Goal: Task Accomplishment & Management: Use online tool/utility

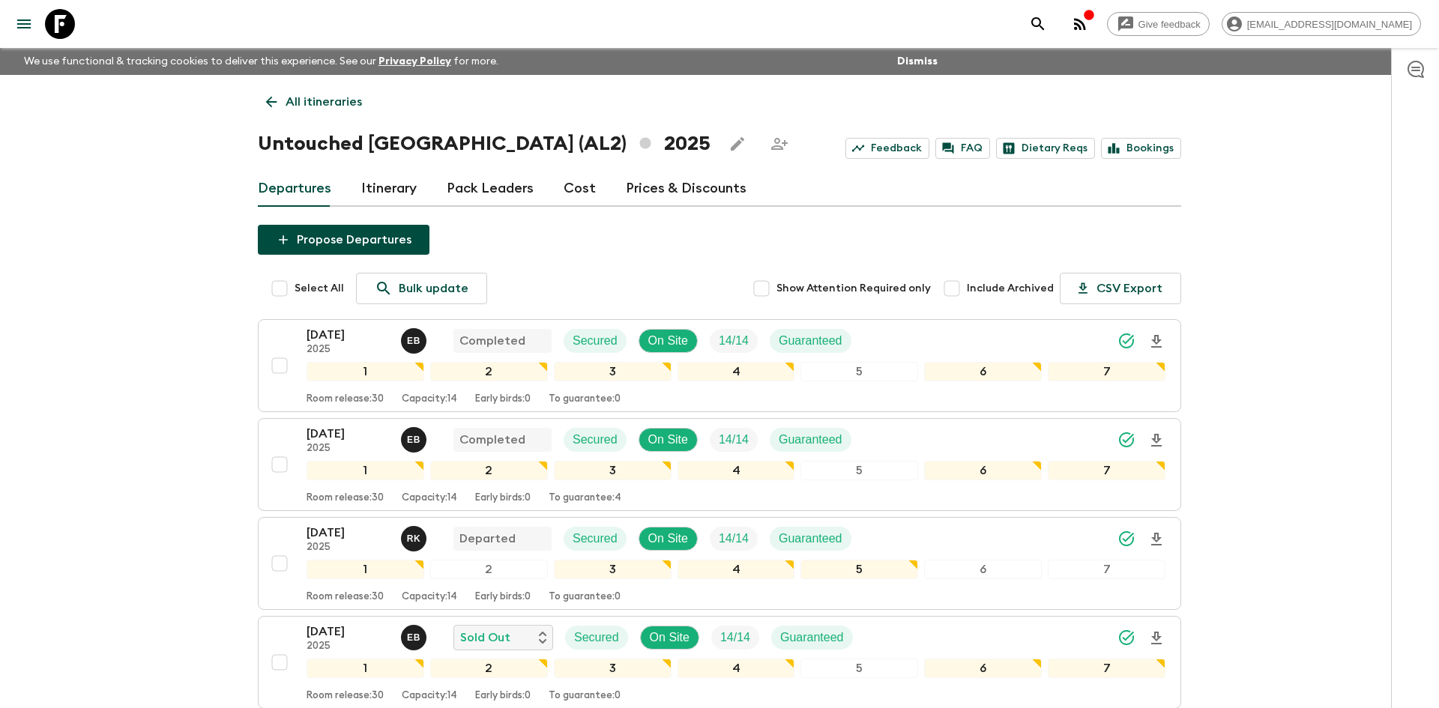
click at [346, 97] on p "All itineraries" at bounding box center [324, 102] width 76 height 18
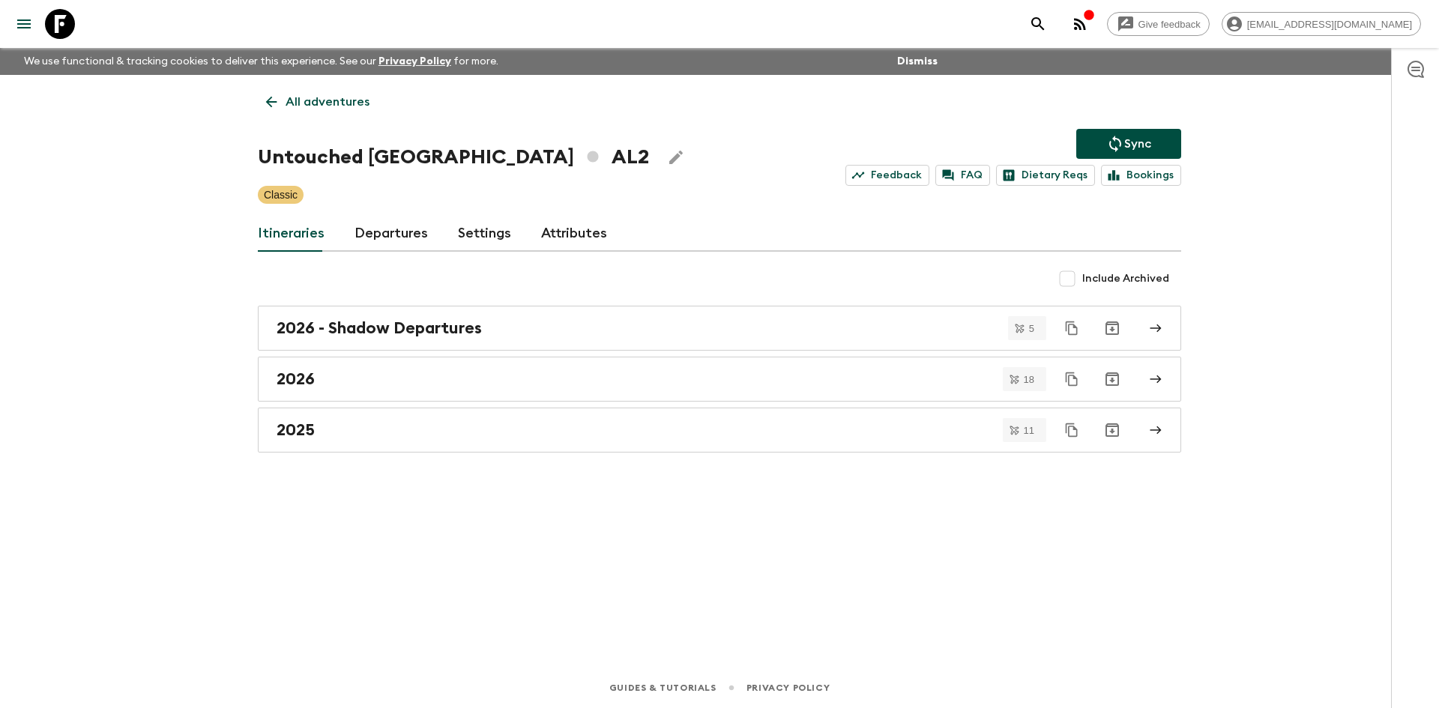
click at [346, 97] on p "All adventures" at bounding box center [328, 102] width 84 height 18
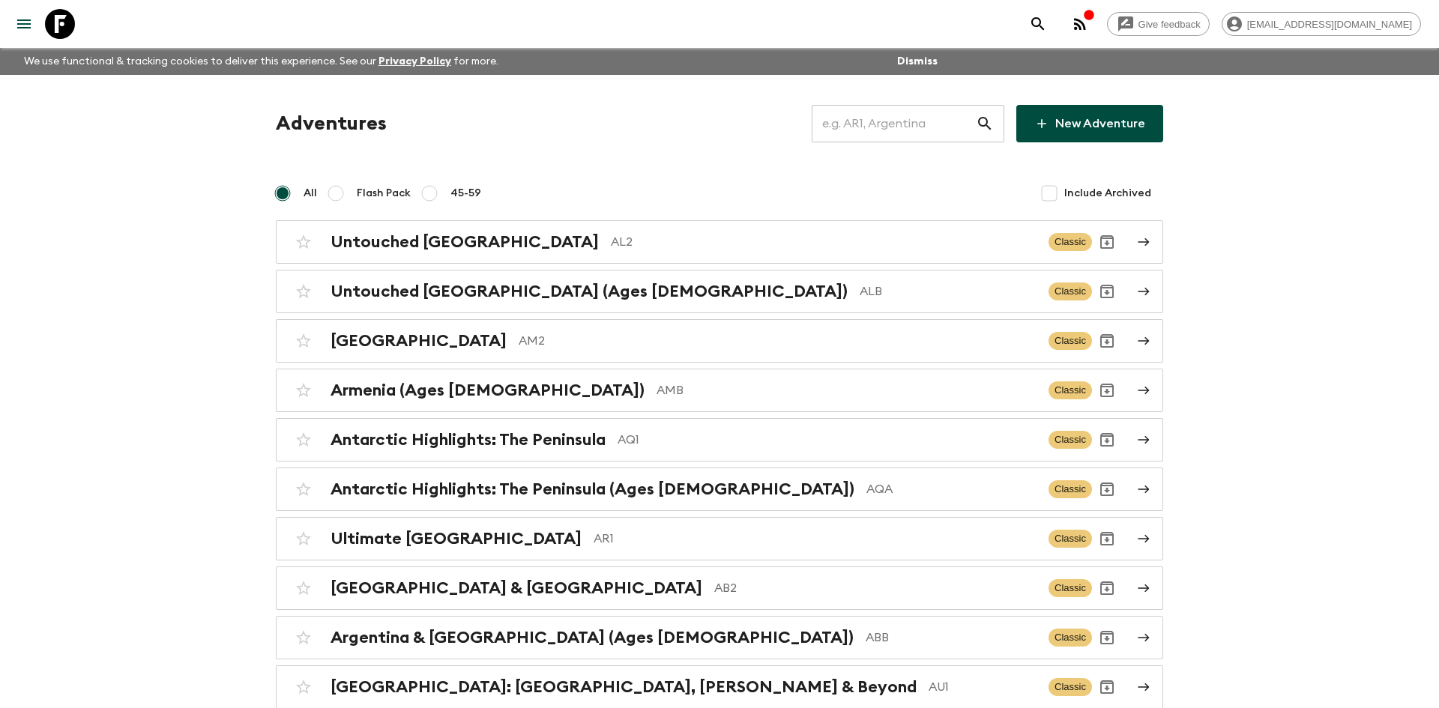
click at [889, 129] on input "text" at bounding box center [894, 124] width 164 height 42
type input "th1"
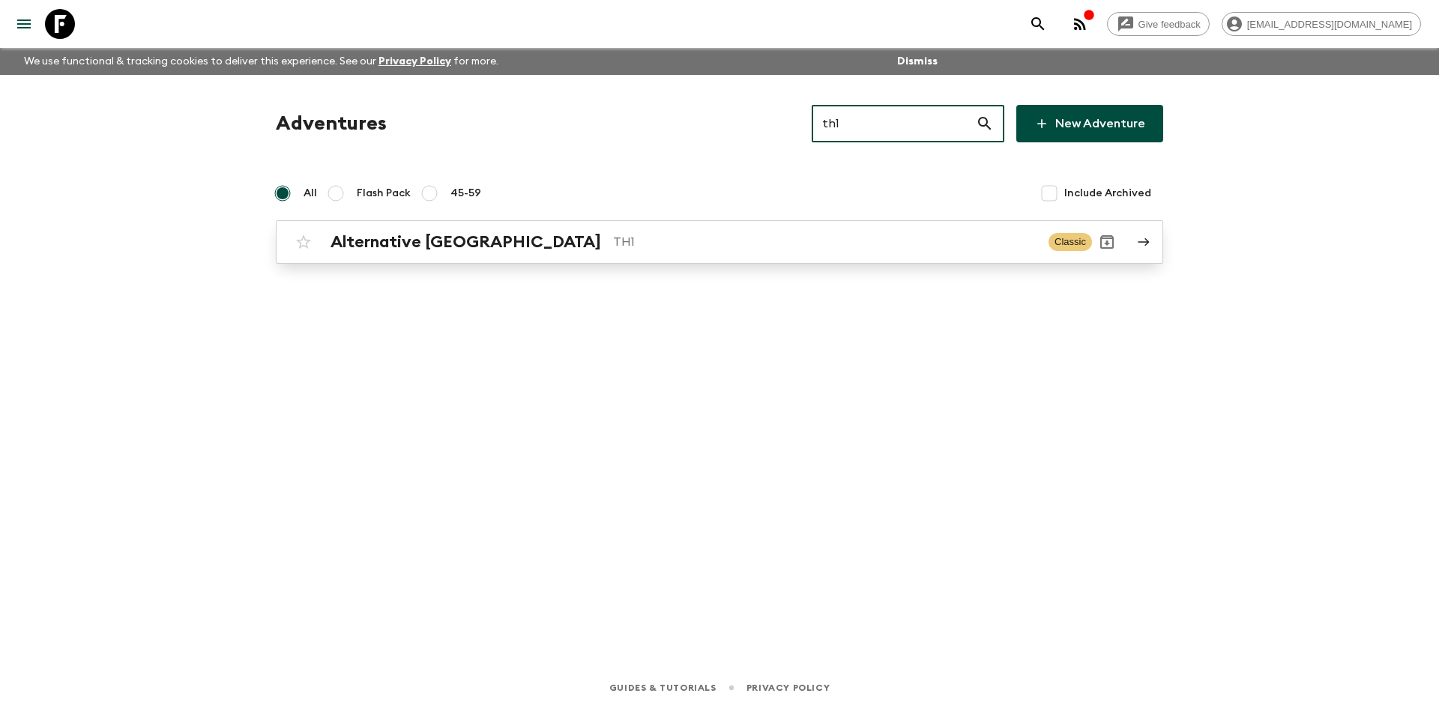
click at [613, 247] on p "TH1" at bounding box center [824, 242] width 423 height 18
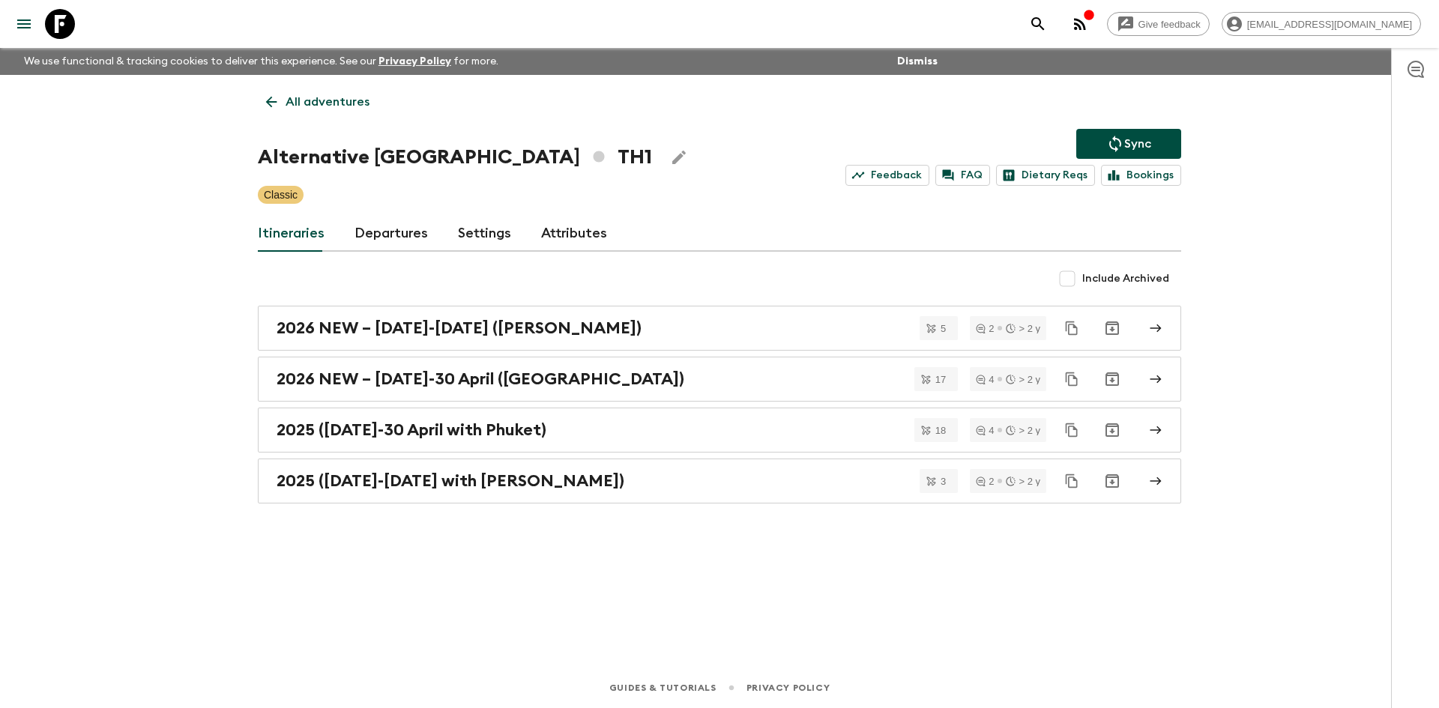
click at [1144, 135] on p "Sync" at bounding box center [1137, 144] width 27 height 18
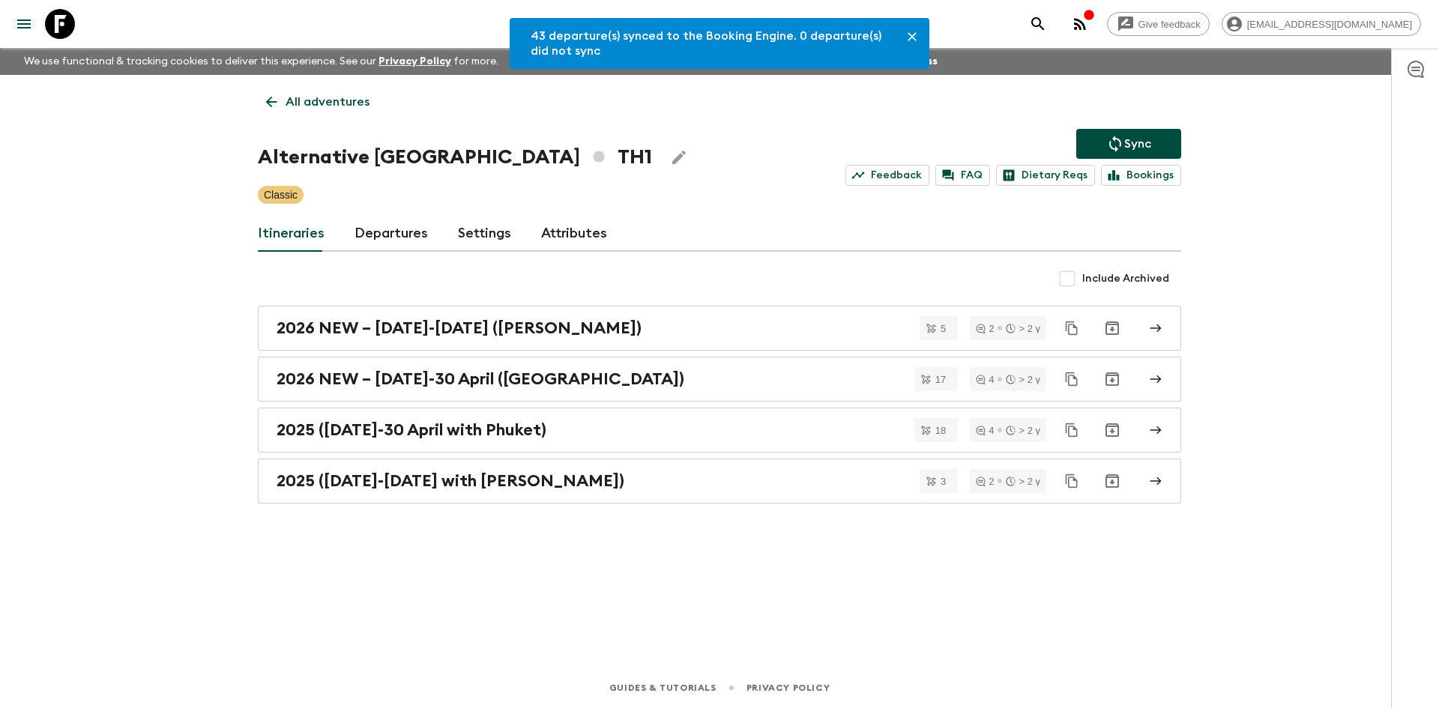
click at [371, 241] on link "Departures" at bounding box center [390, 234] width 73 height 36
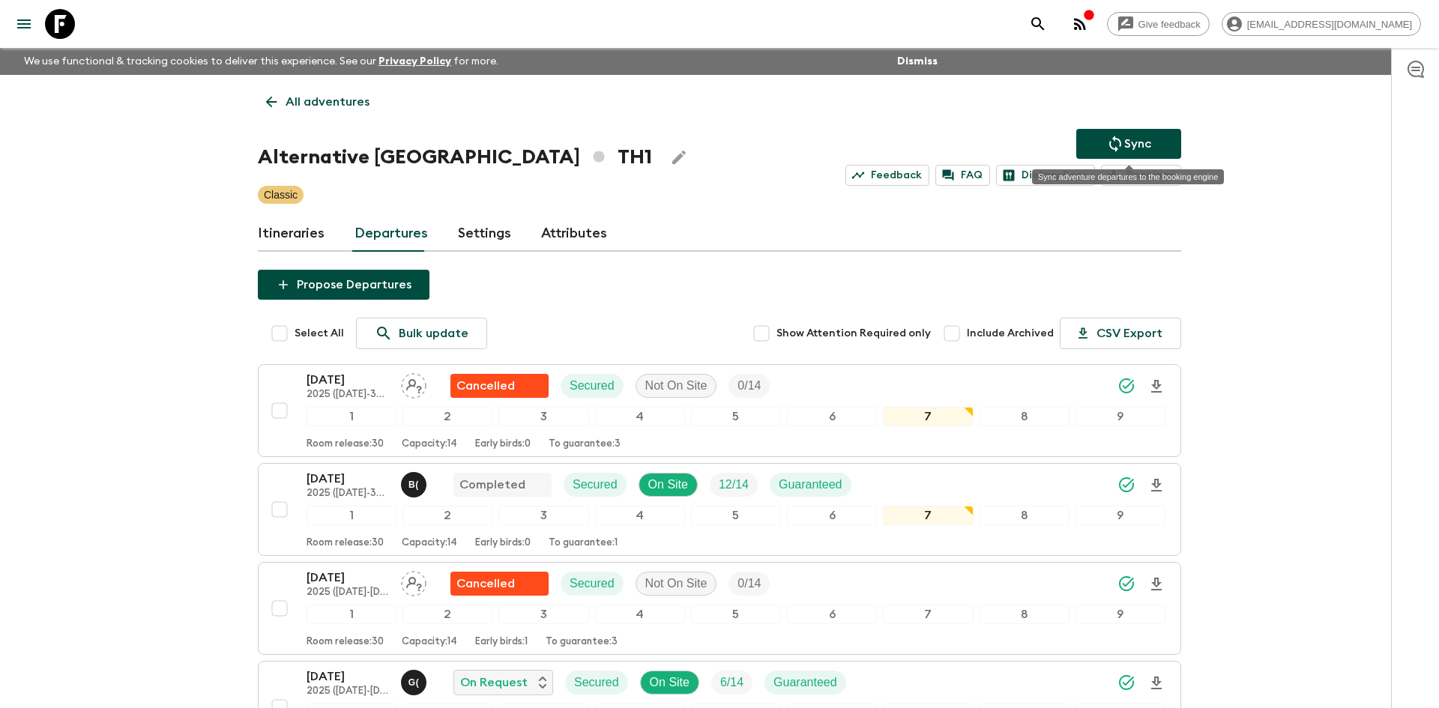
click at [1121, 143] on icon "Sync adventure departures to the booking engine" at bounding box center [1115, 144] width 18 height 18
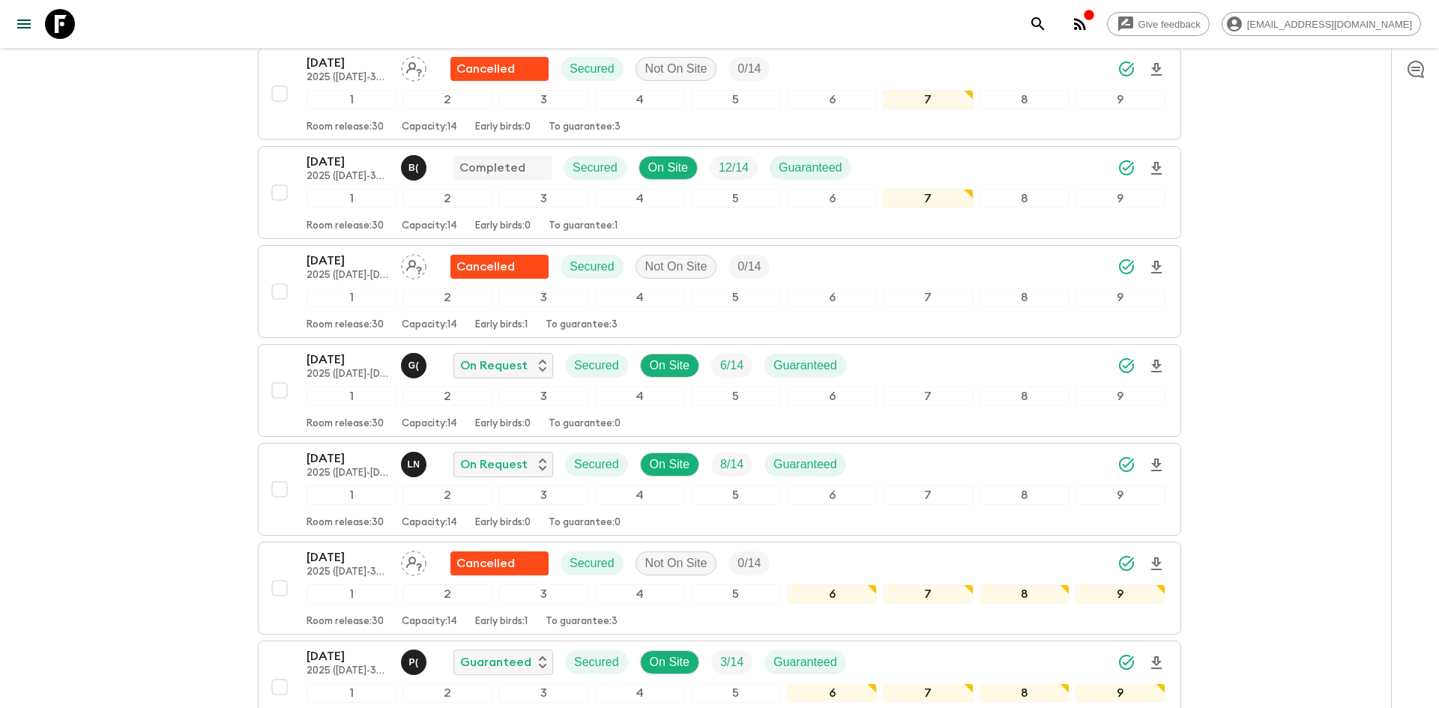
scroll to position [480, 0]
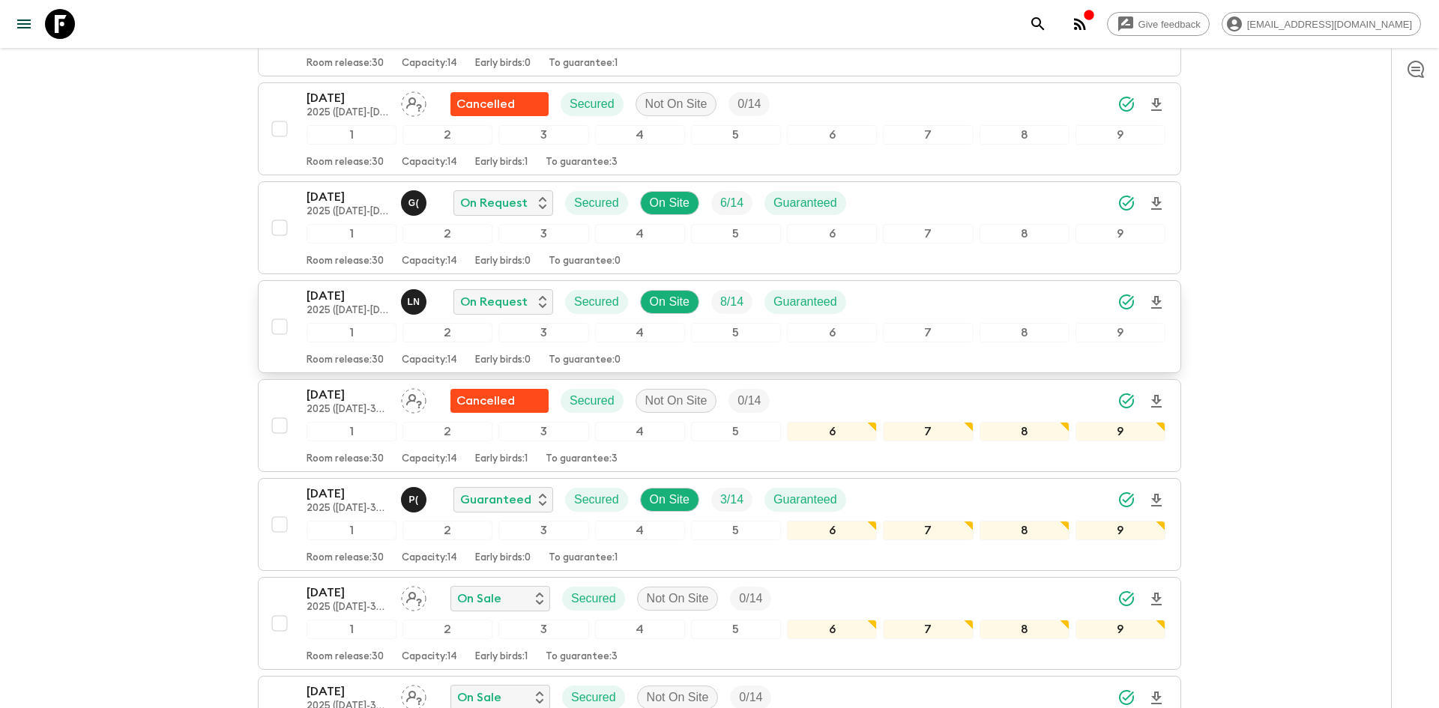
click at [890, 304] on div "[DATE] 2025 ([DATE]-[DATE] with Koh Samui) L N On Request Secured On Site 8 / 1…" at bounding box center [735, 302] width 859 height 30
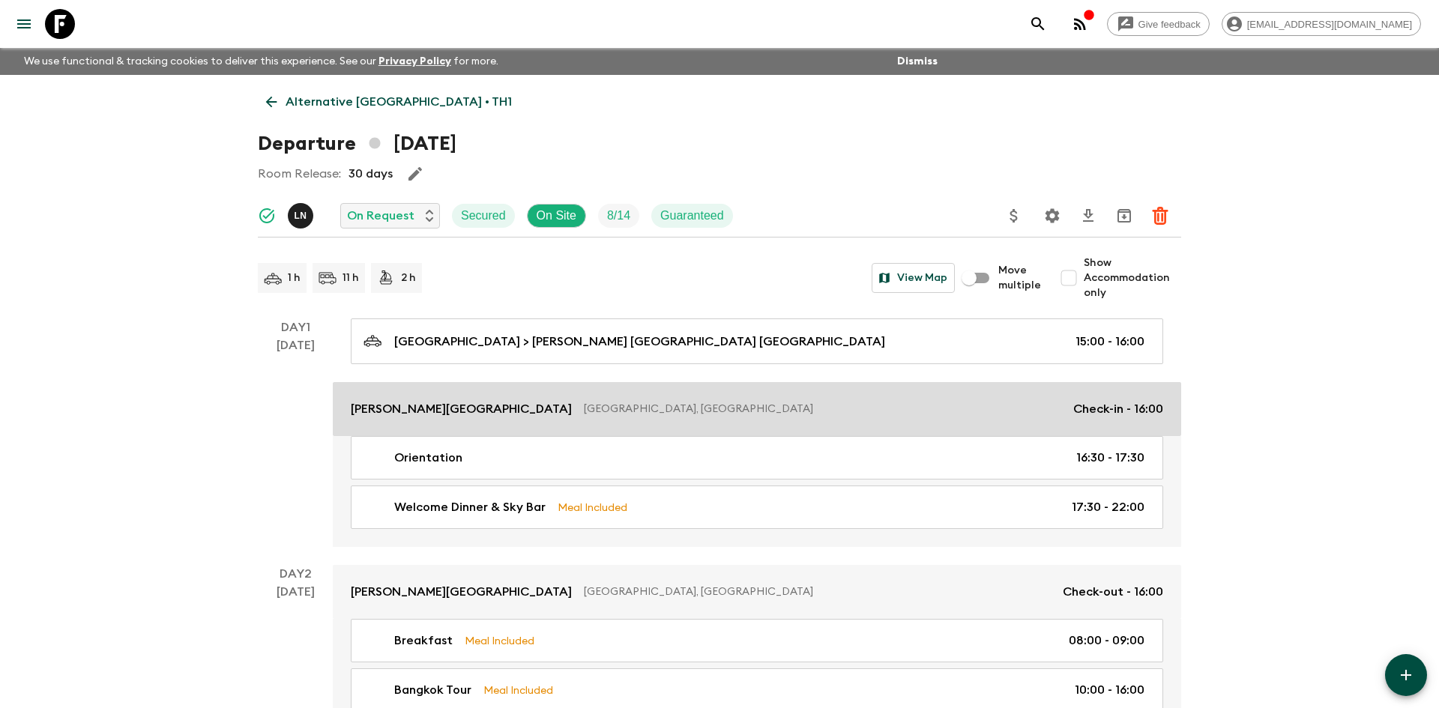
click at [458, 417] on p "[PERSON_NAME][GEOGRAPHIC_DATA]" at bounding box center [461, 409] width 221 height 18
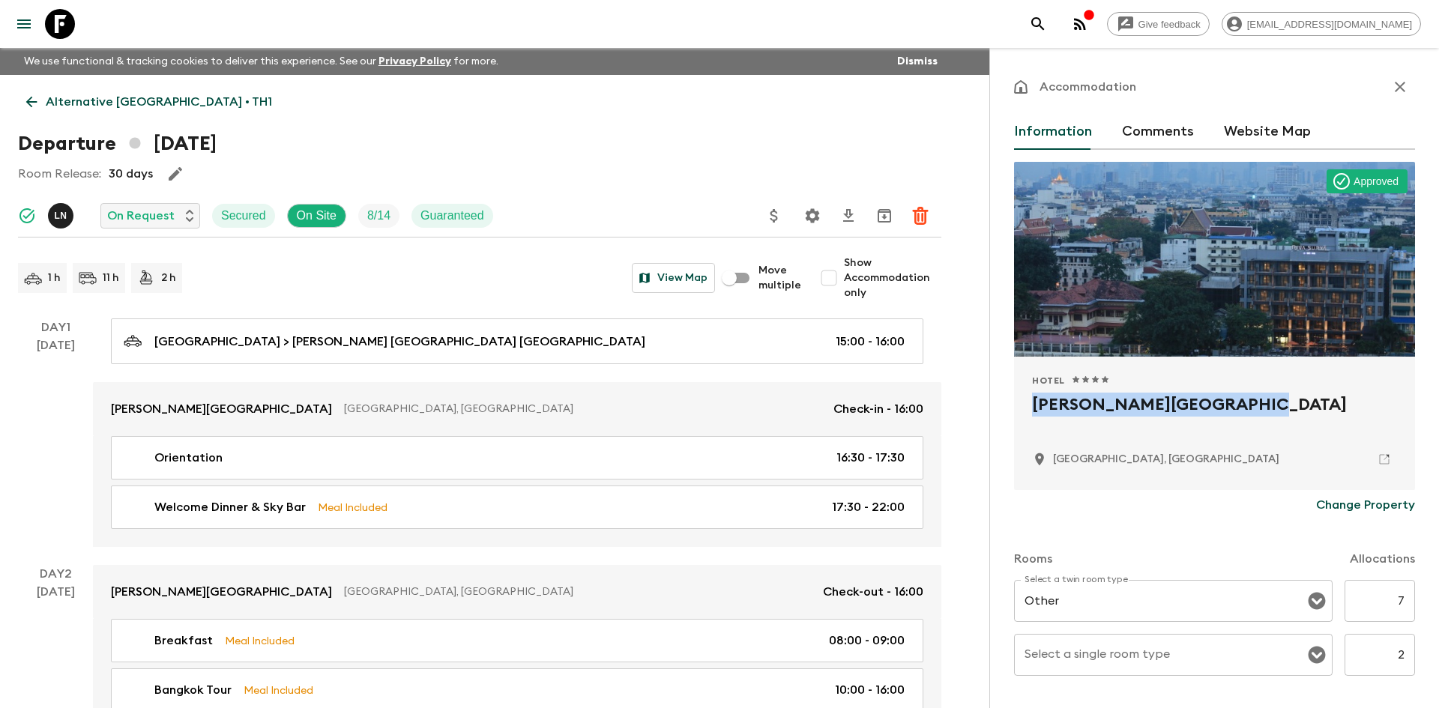
drag, startPoint x: 1035, startPoint y: 401, endPoint x: 1231, endPoint y: 412, distance: 196.7
click at [1231, 412] on h2 "[PERSON_NAME][GEOGRAPHIC_DATA]" at bounding box center [1214, 417] width 365 height 48
copy h2 "[PERSON_NAME][GEOGRAPHIC_DATA]"
click at [142, 98] on p "Alternative [GEOGRAPHIC_DATA] • TH1" at bounding box center [159, 102] width 226 height 18
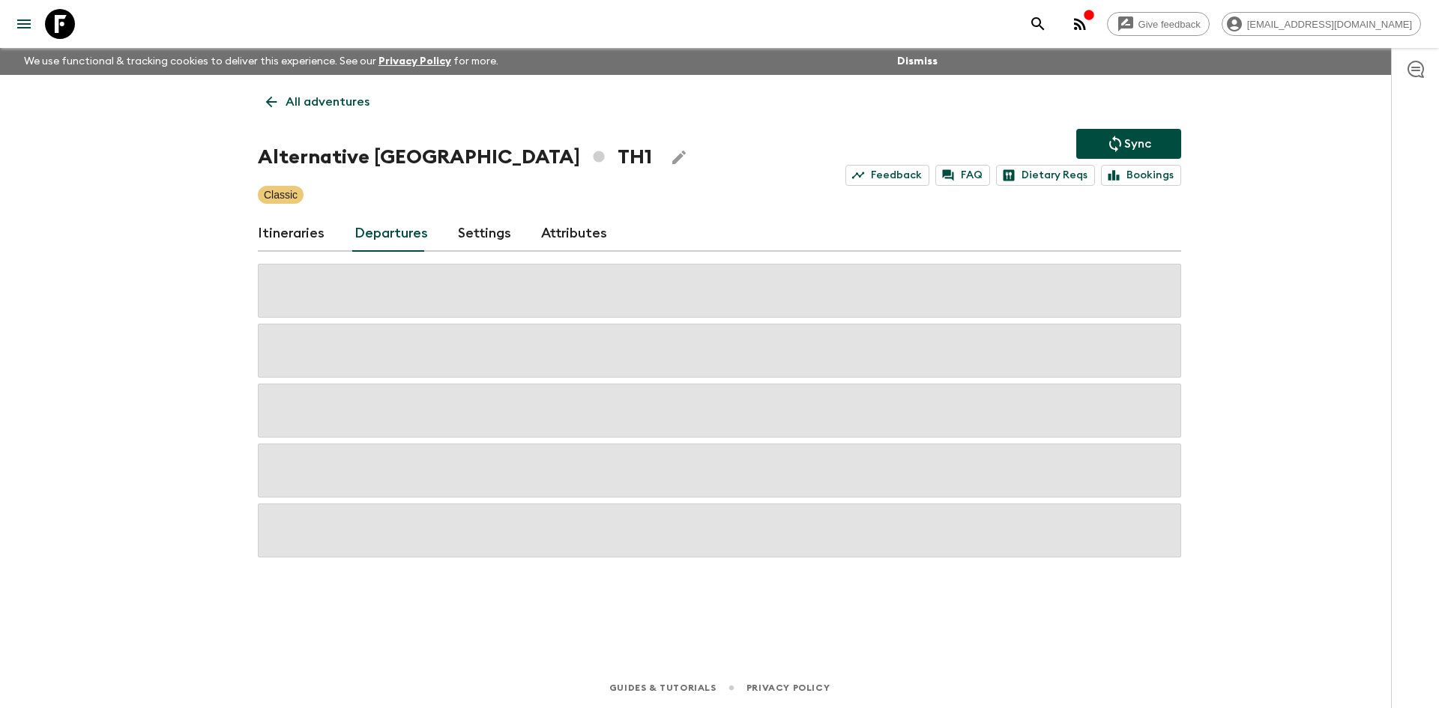
click at [355, 97] on p "All adventures" at bounding box center [328, 102] width 84 height 18
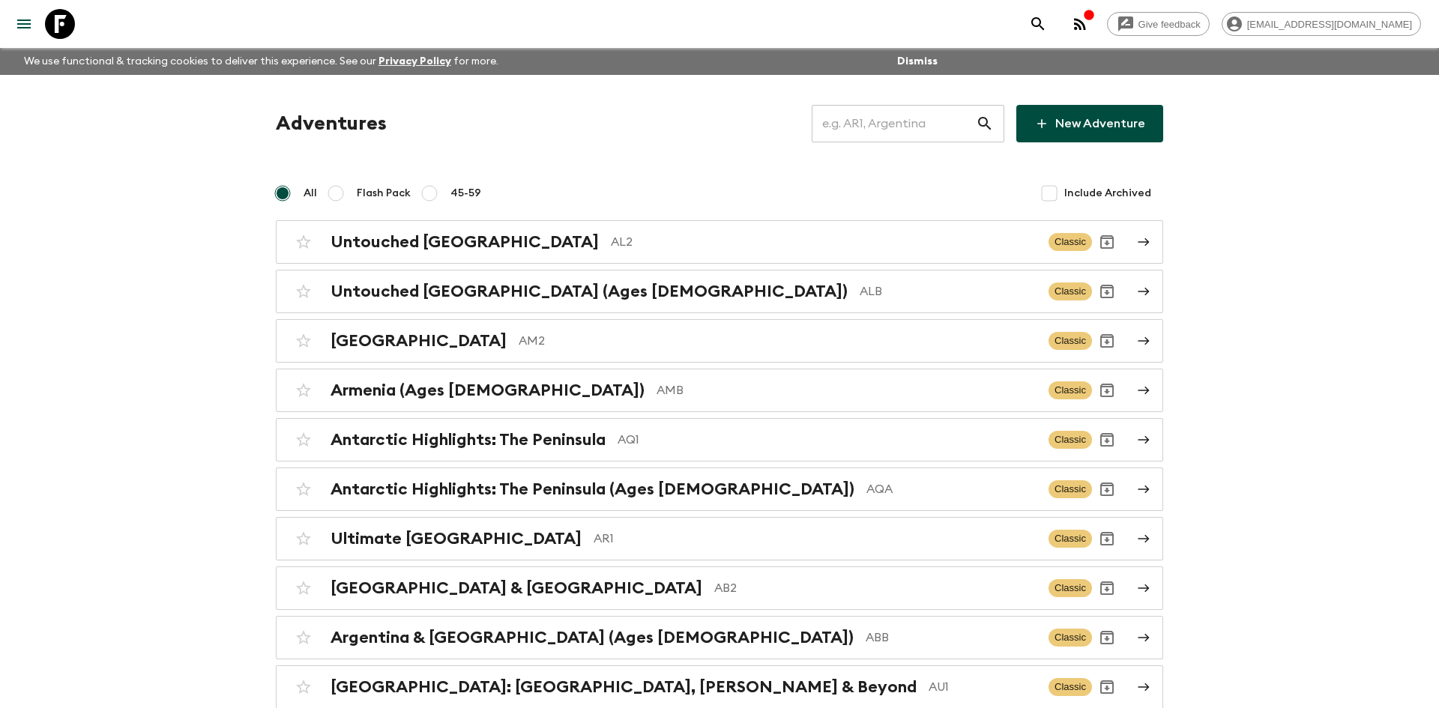
click at [870, 124] on input "text" at bounding box center [894, 124] width 164 height 42
type input "jp2"
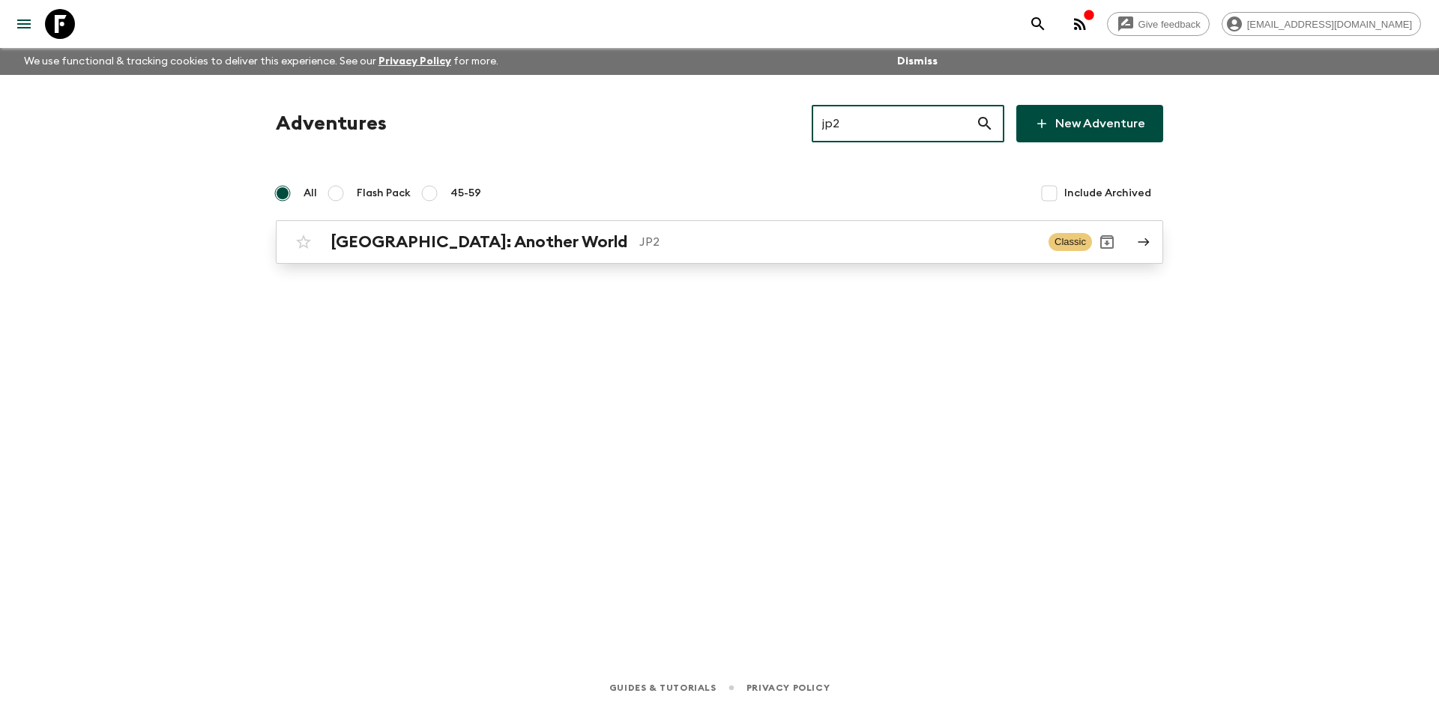
click at [444, 257] on link "[GEOGRAPHIC_DATA]: Another World JP2 Classic" at bounding box center [719, 241] width 887 height 43
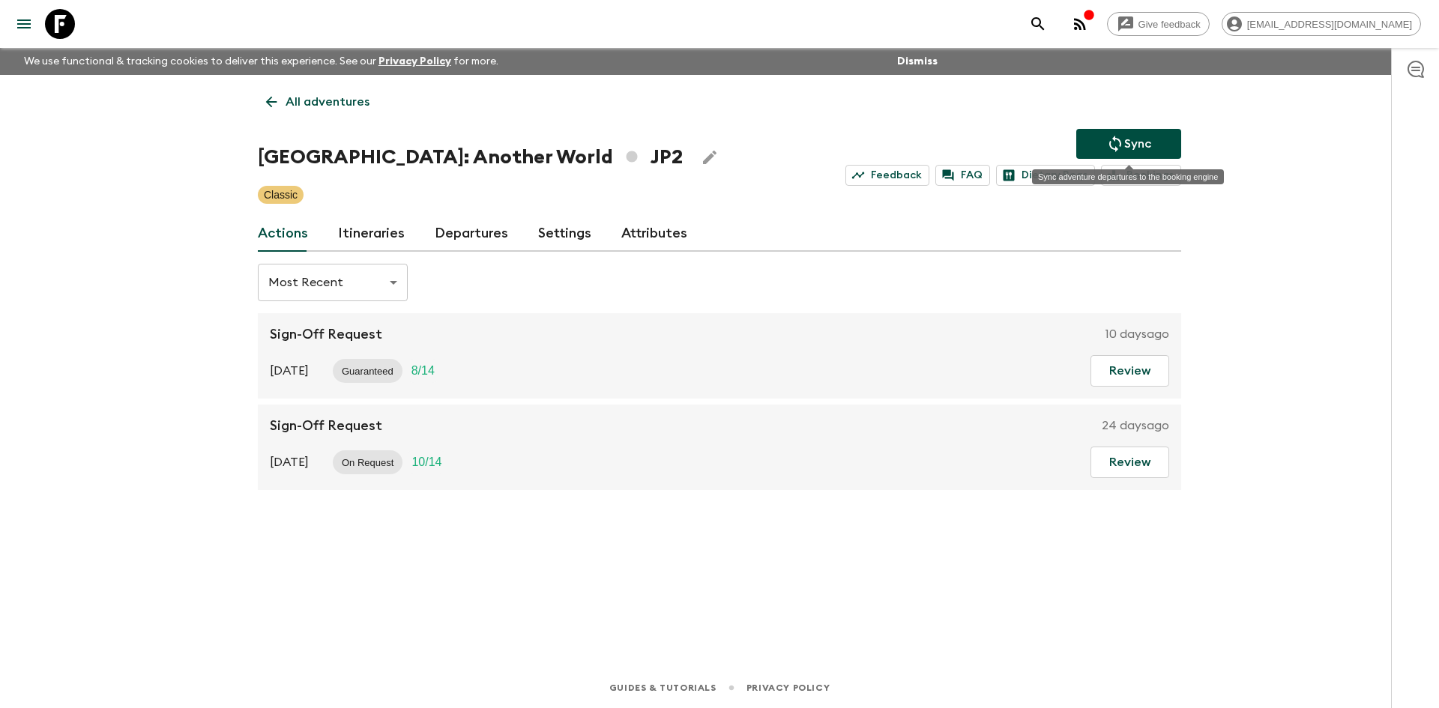
click at [1101, 136] on button "Sync" at bounding box center [1128, 144] width 105 height 30
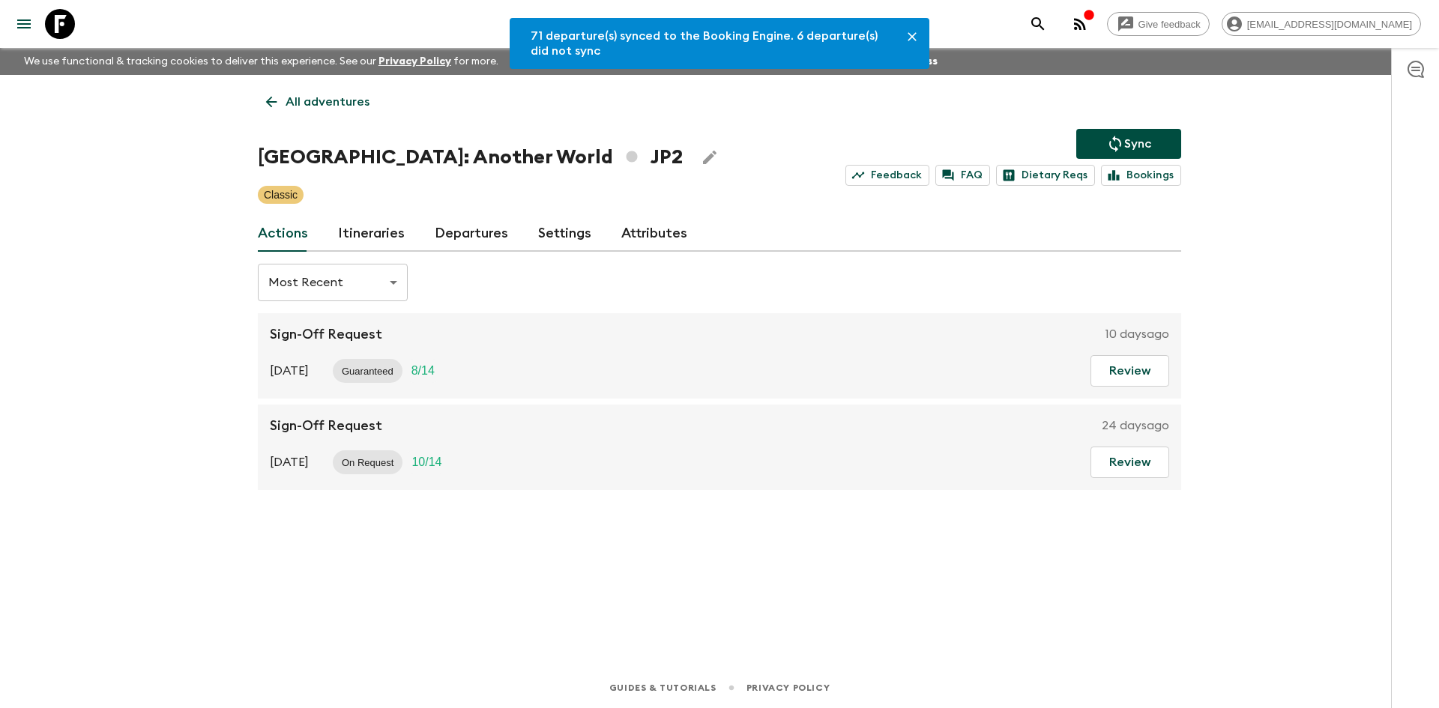
click at [472, 239] on link "Departures" at bounding box center [471, 234] width 73 height 36
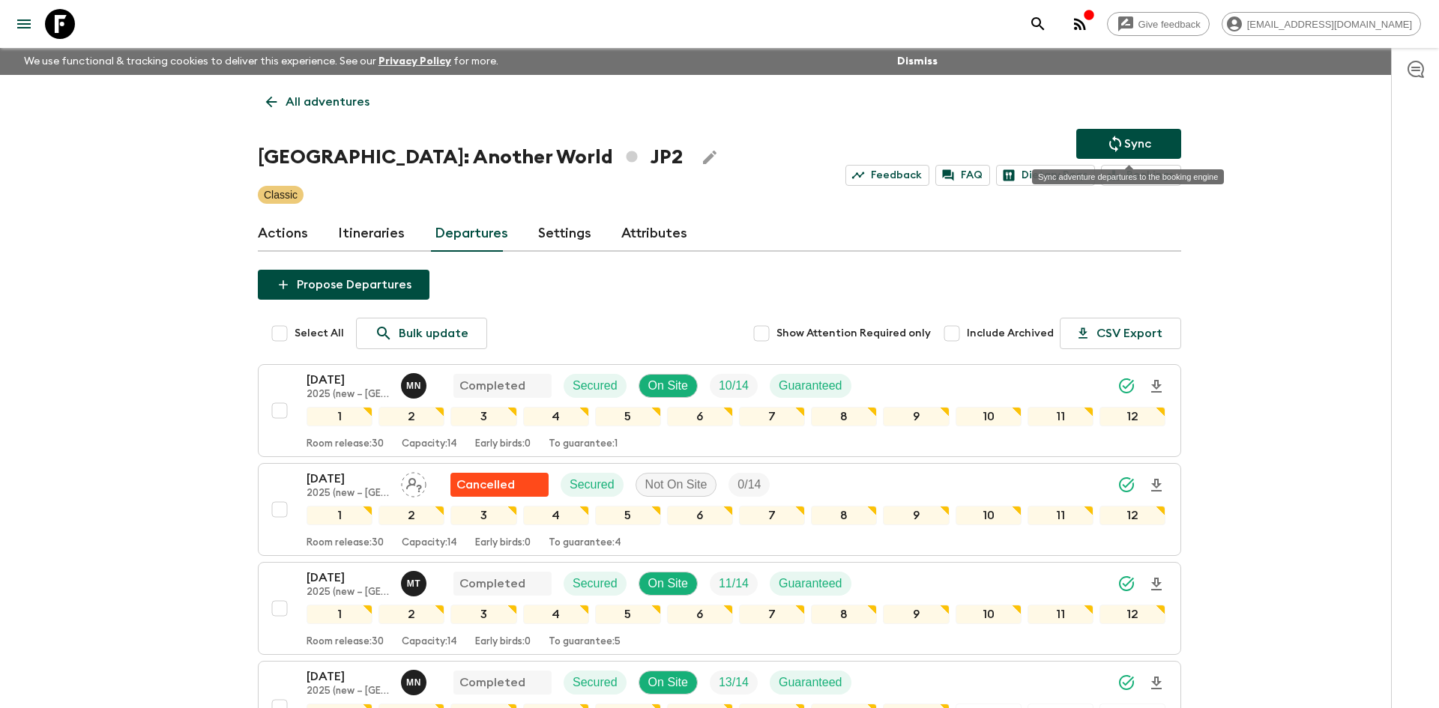
click at [1132, 141] on p "Sync" at bounding box center [1137, 144] width 27 height 18
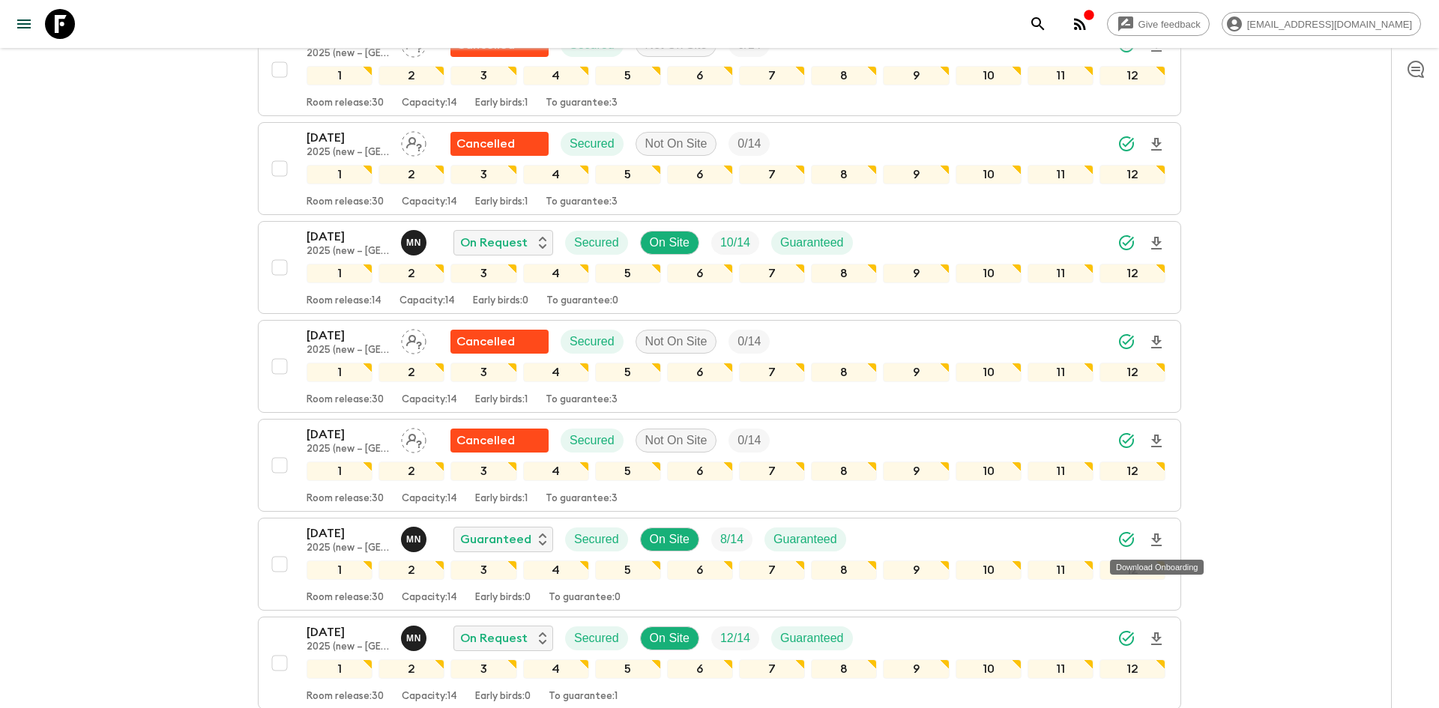
click at [1156, 541] on icon "Download Onboarding" at bounding box center [1156, 540] width 10 height 13
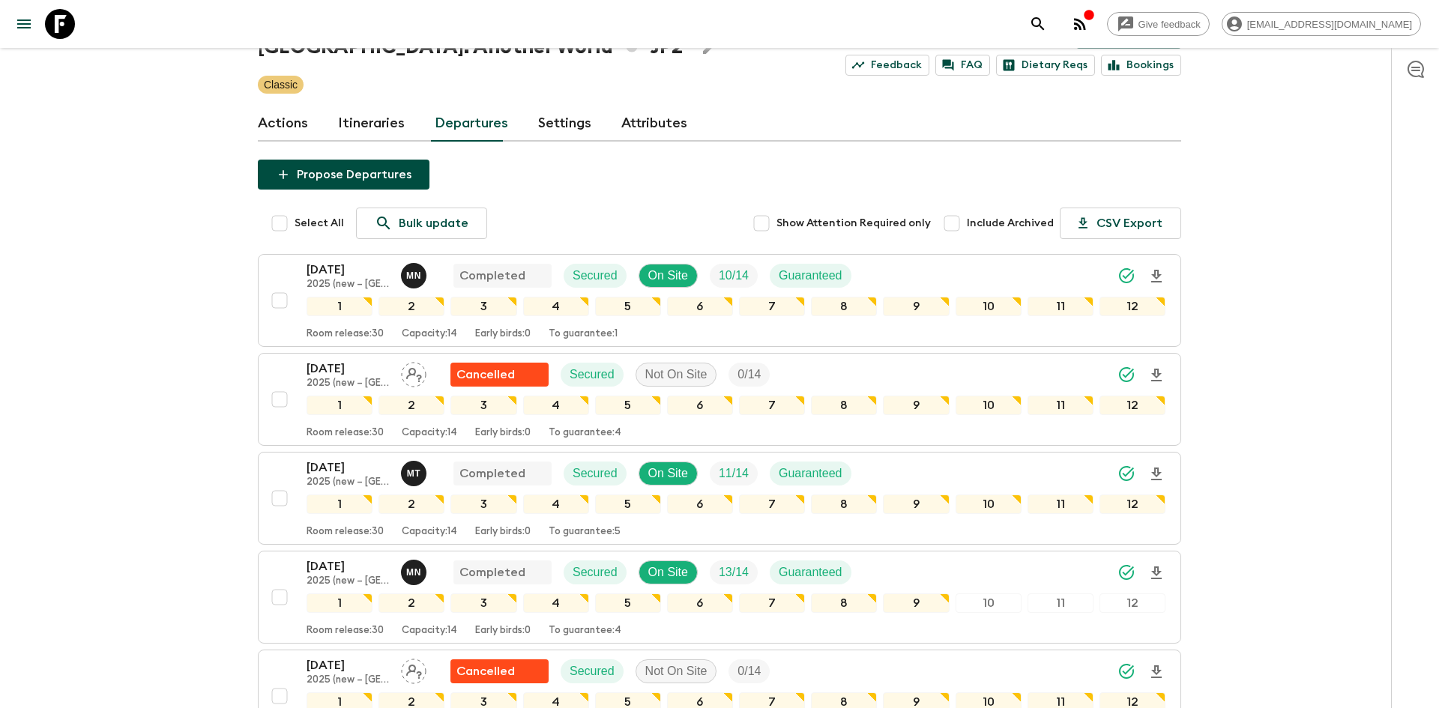
scroll to position [0, 0]
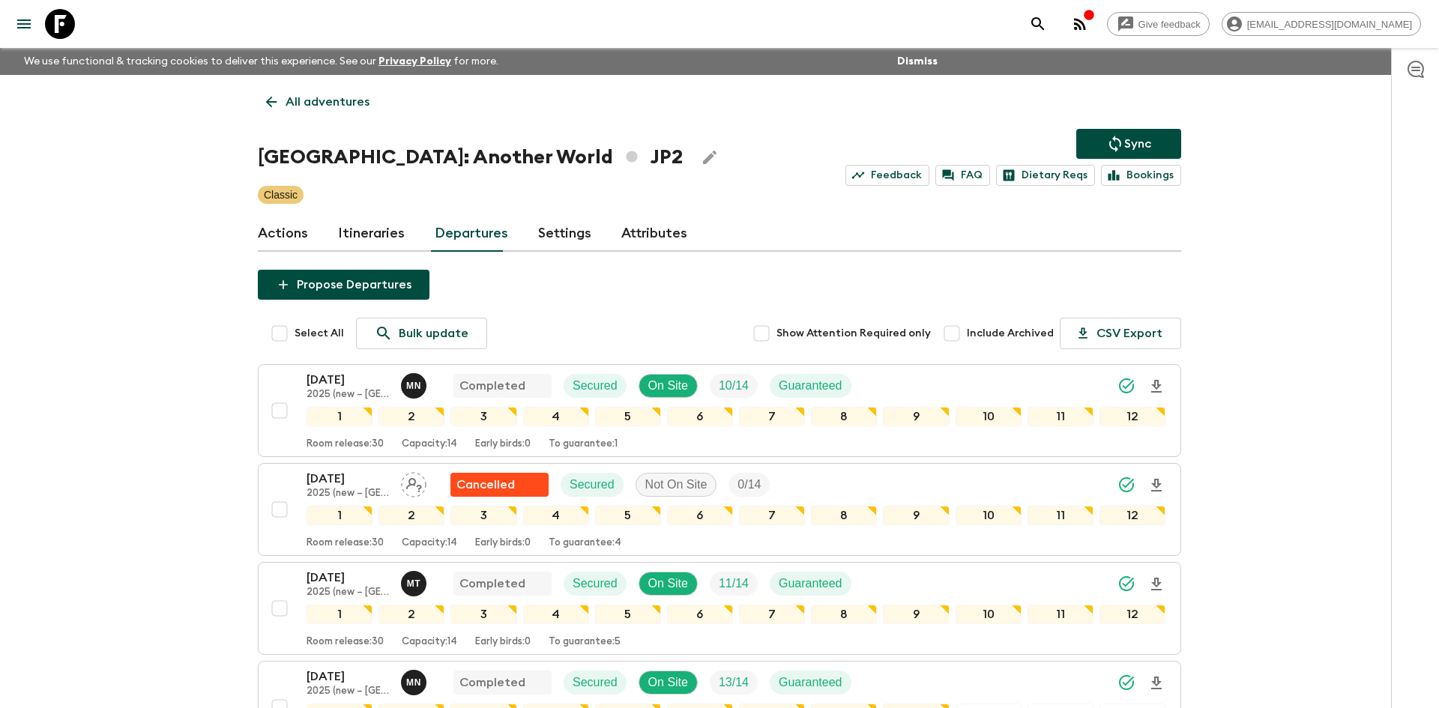
click at [336, 94] on p "All adventures" at bounding box center [328, 102] width 84 height 18
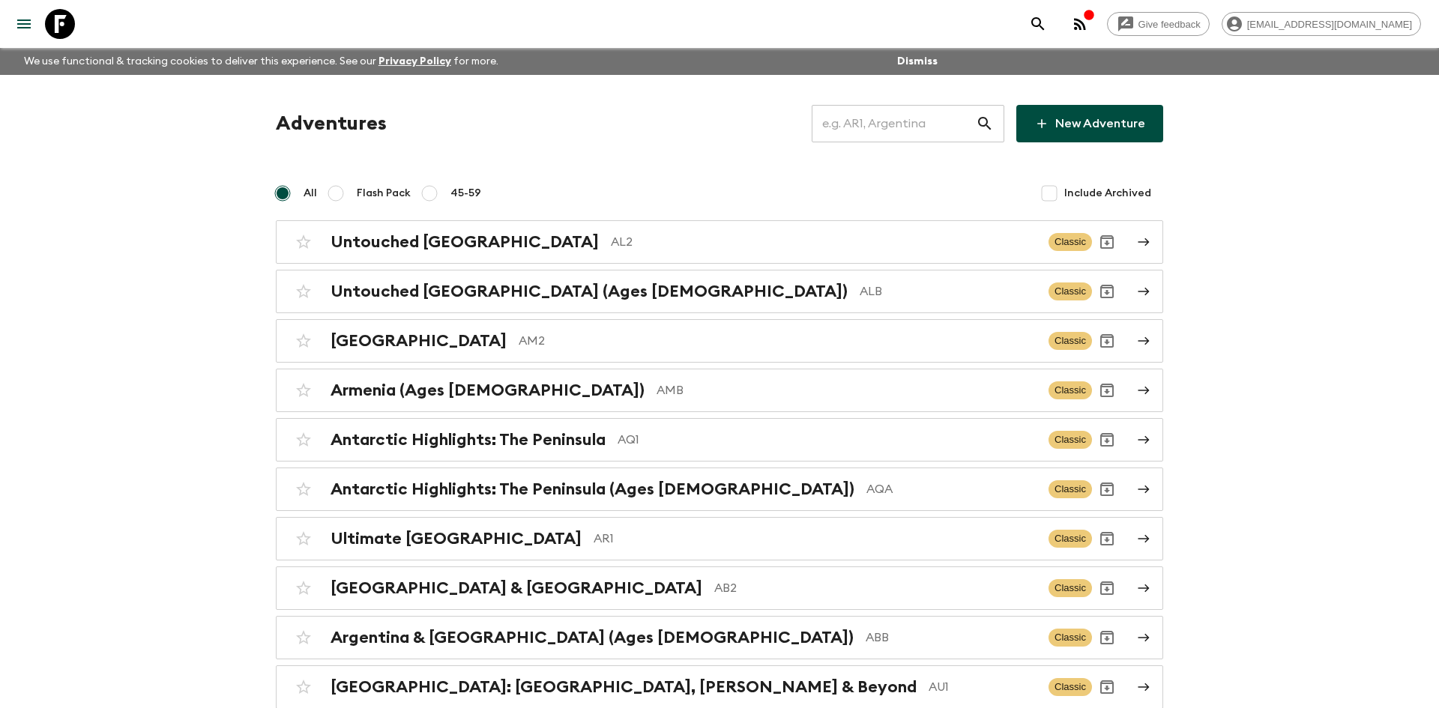
click at [869, 124] on input "text" at bounding box center [894, 124] width 164 height 42
type input "co2"
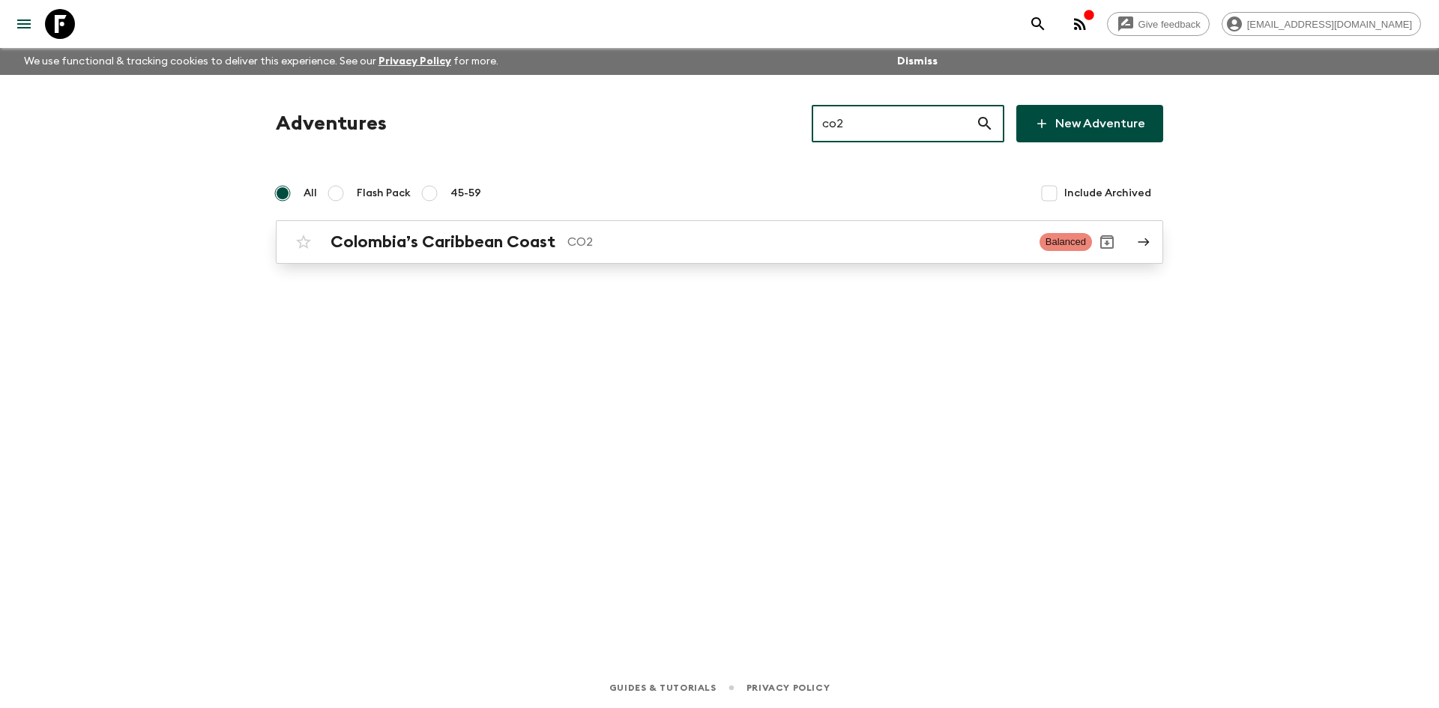
click at [479, 251] on h2 "Colombia’s Caribbean Coast" at bounding box center [442, 241] width 225 height 19
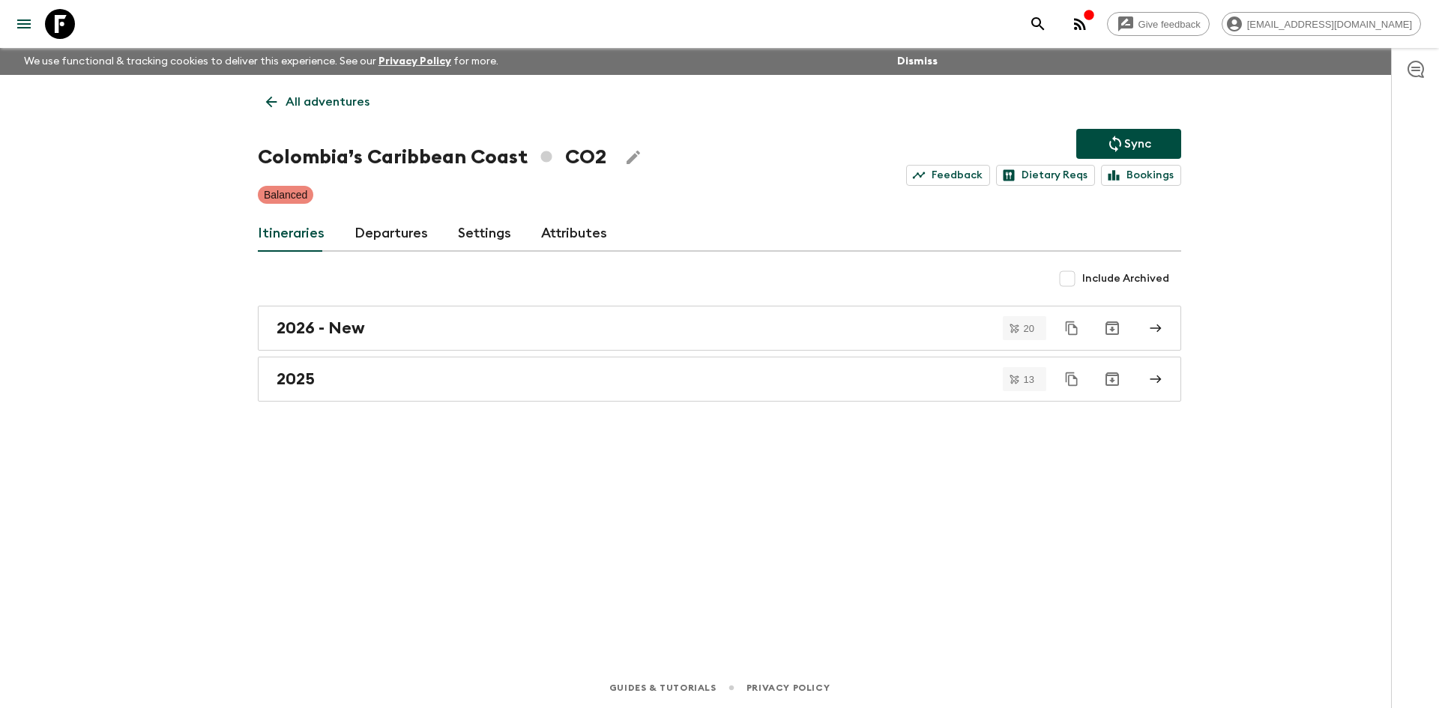
click at [1142, 137] on p "Sync" at bounding box center [1137, 144] width 27 height 18
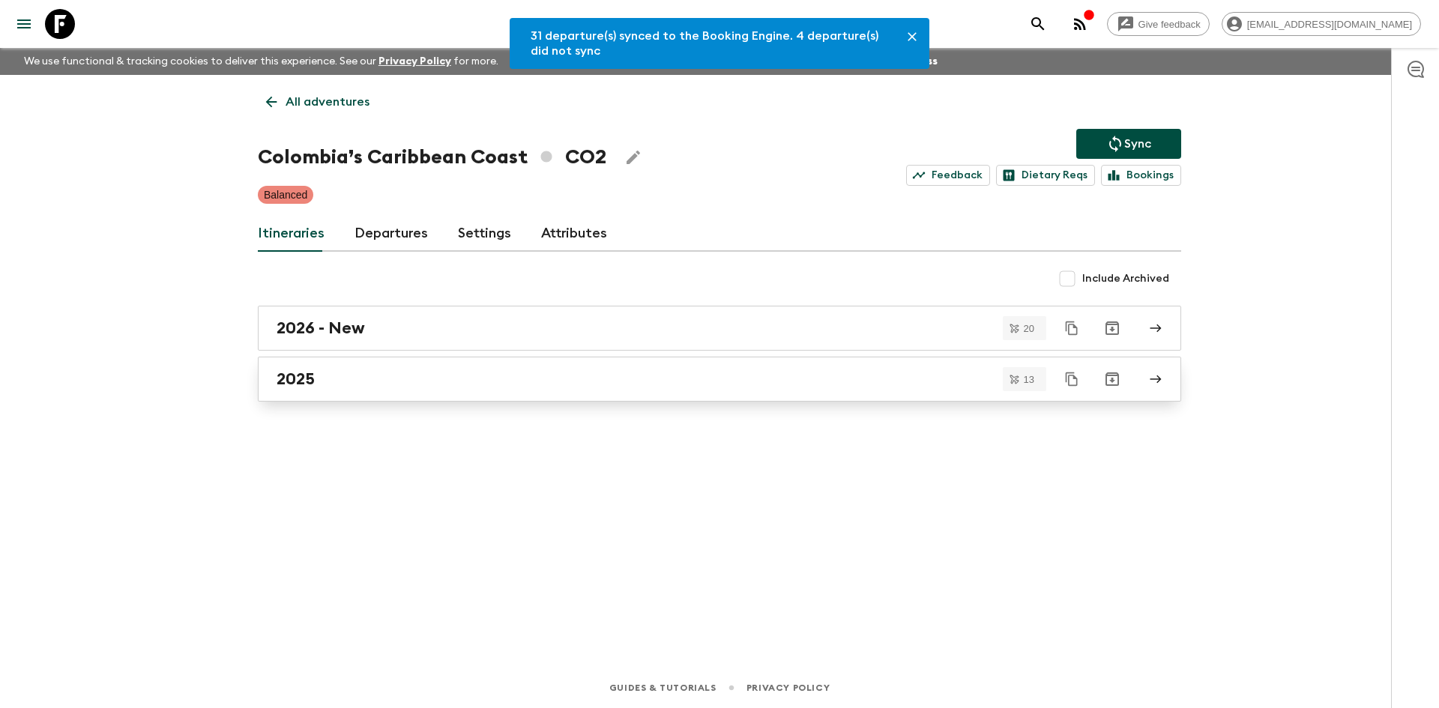
click at [307, 375] on h2 "2025" at bounding box center [296, 378] width 38 height 19
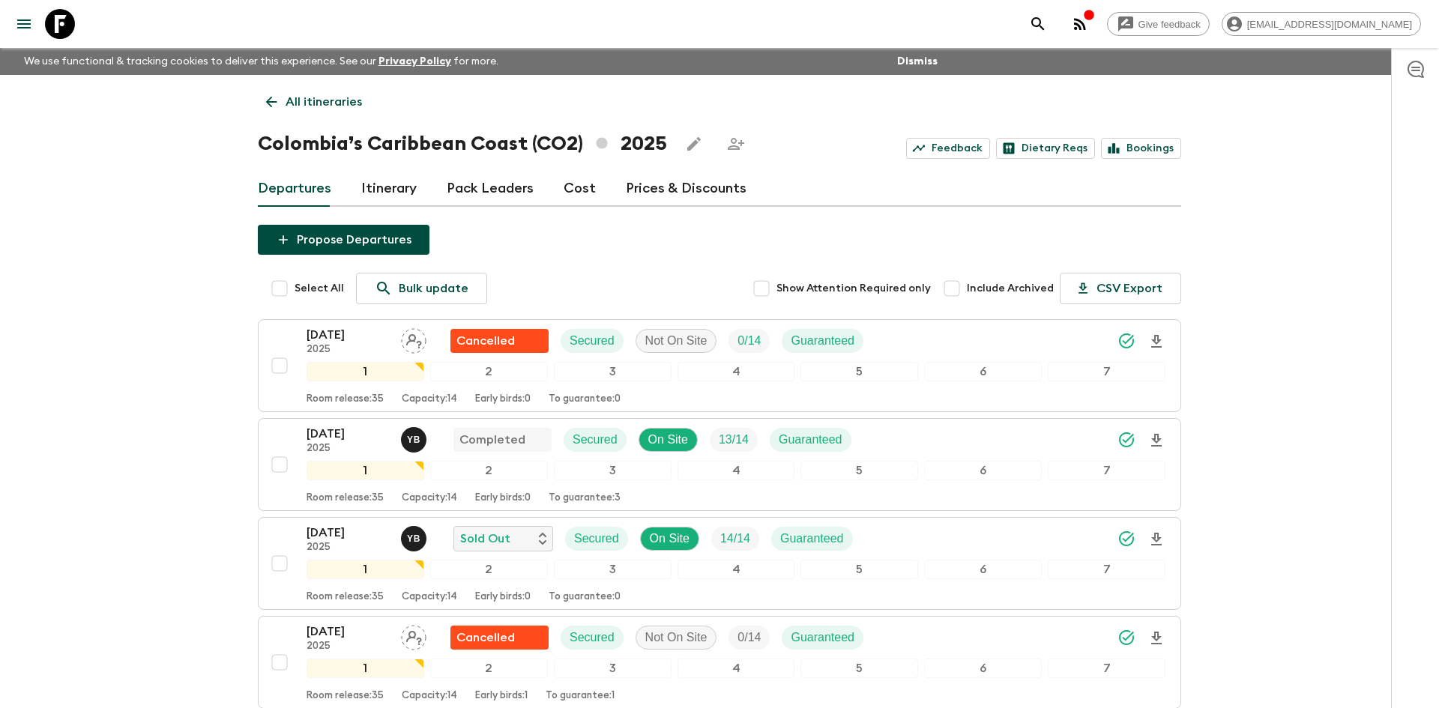
click at [342, 99] on p "All itineraries" at bounding box center [324, 102] width 76 height 18
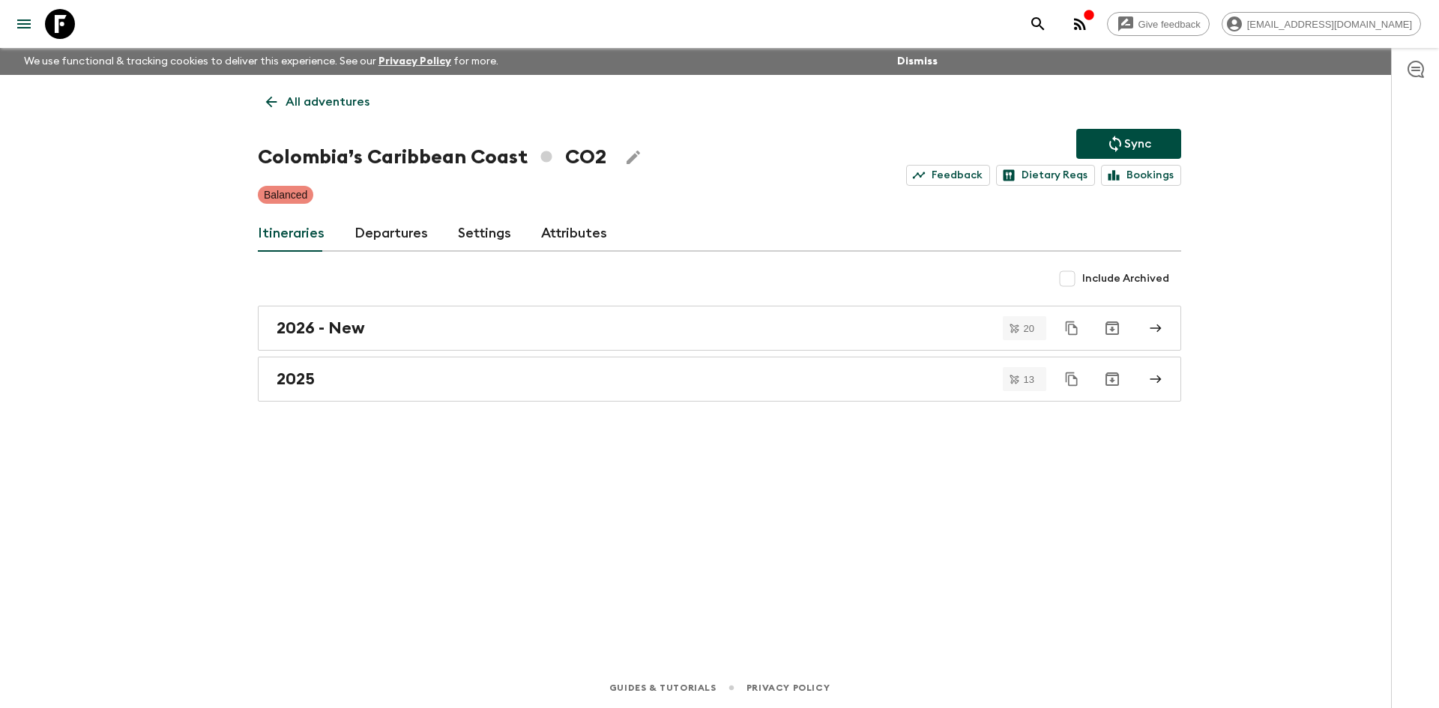
click at [342, 99] on p "All adventures" at bounding box center [328, 102] width 84 height 18
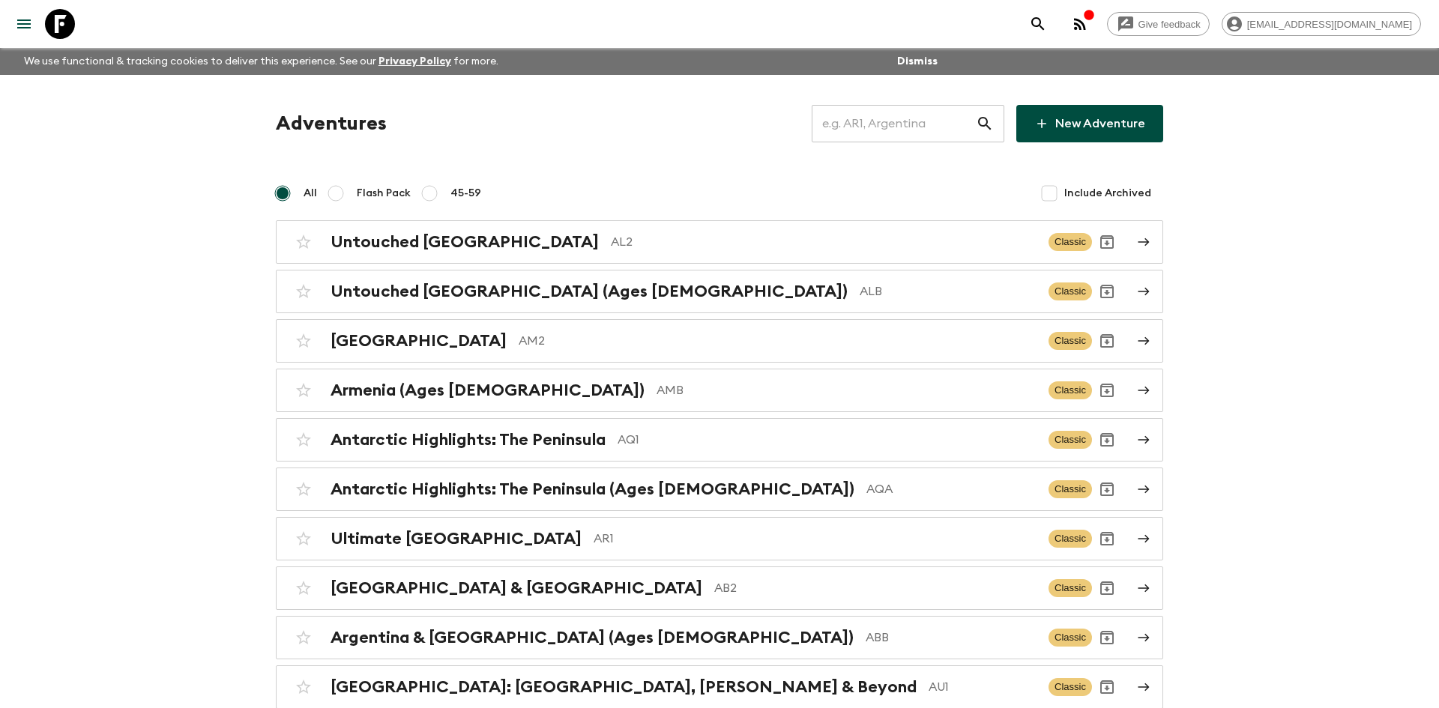
click at [927, 120] on input "text" at bounding box center [894, 124] width 164 height 42
type input "hr1"
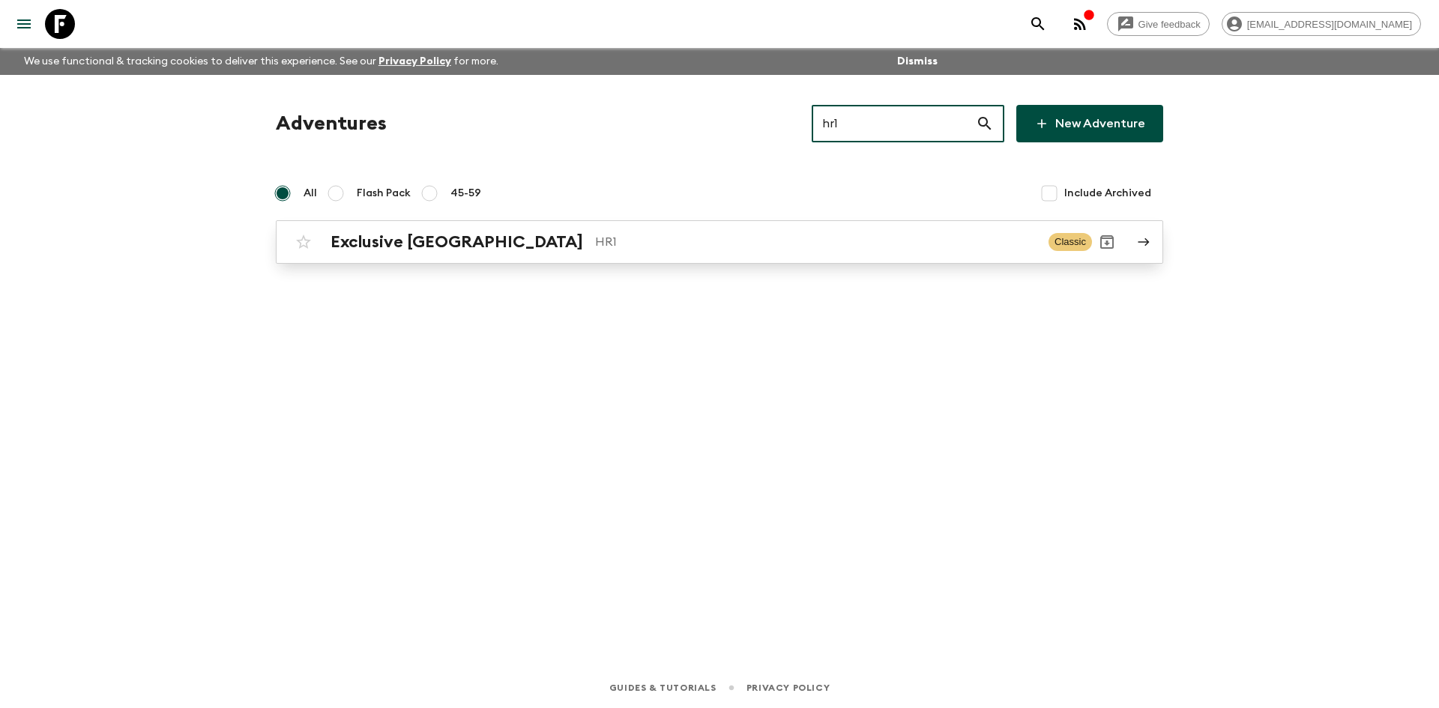
click at [475, 251] on div "Exclusive Croatia HR1" at bounding box center [683, 241] width 706 height 19
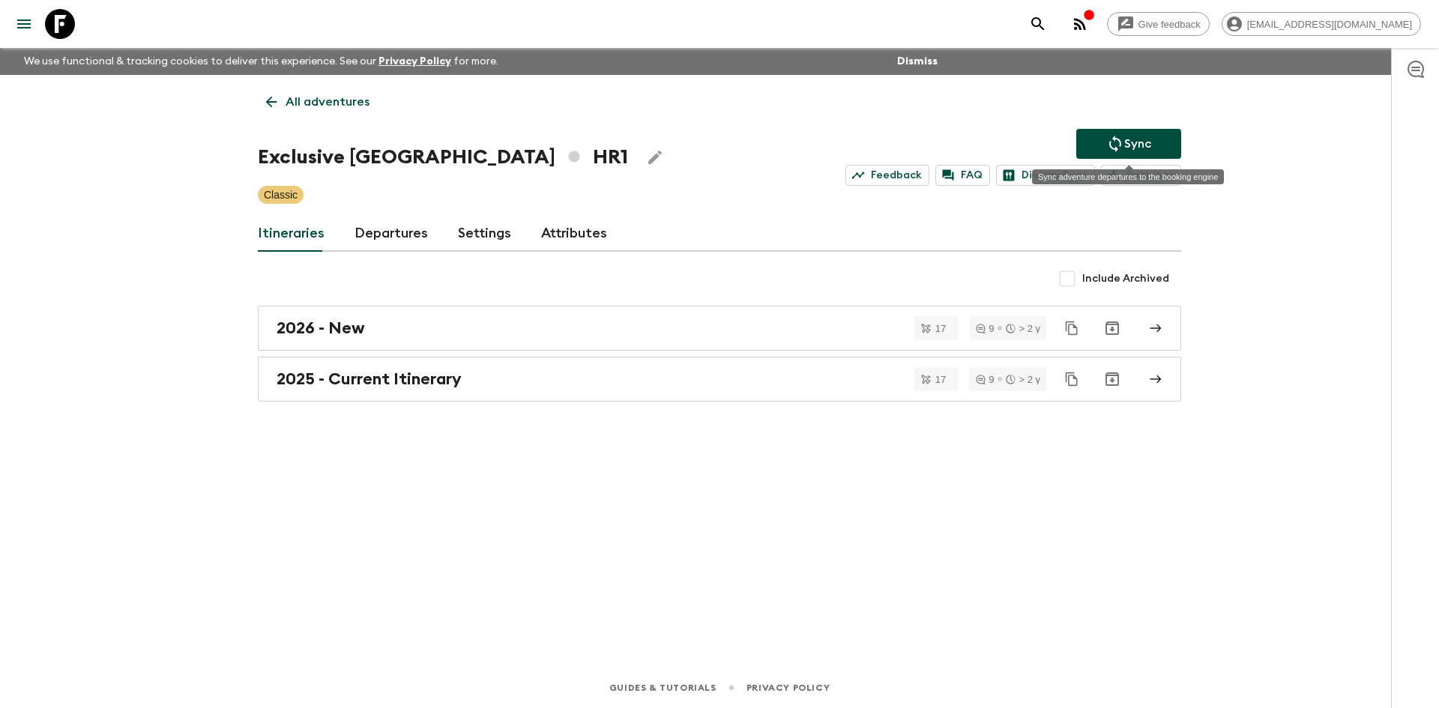
click at [1100, 147] on button "Sync" at bounding box center [1128, 144] width 105 height 30
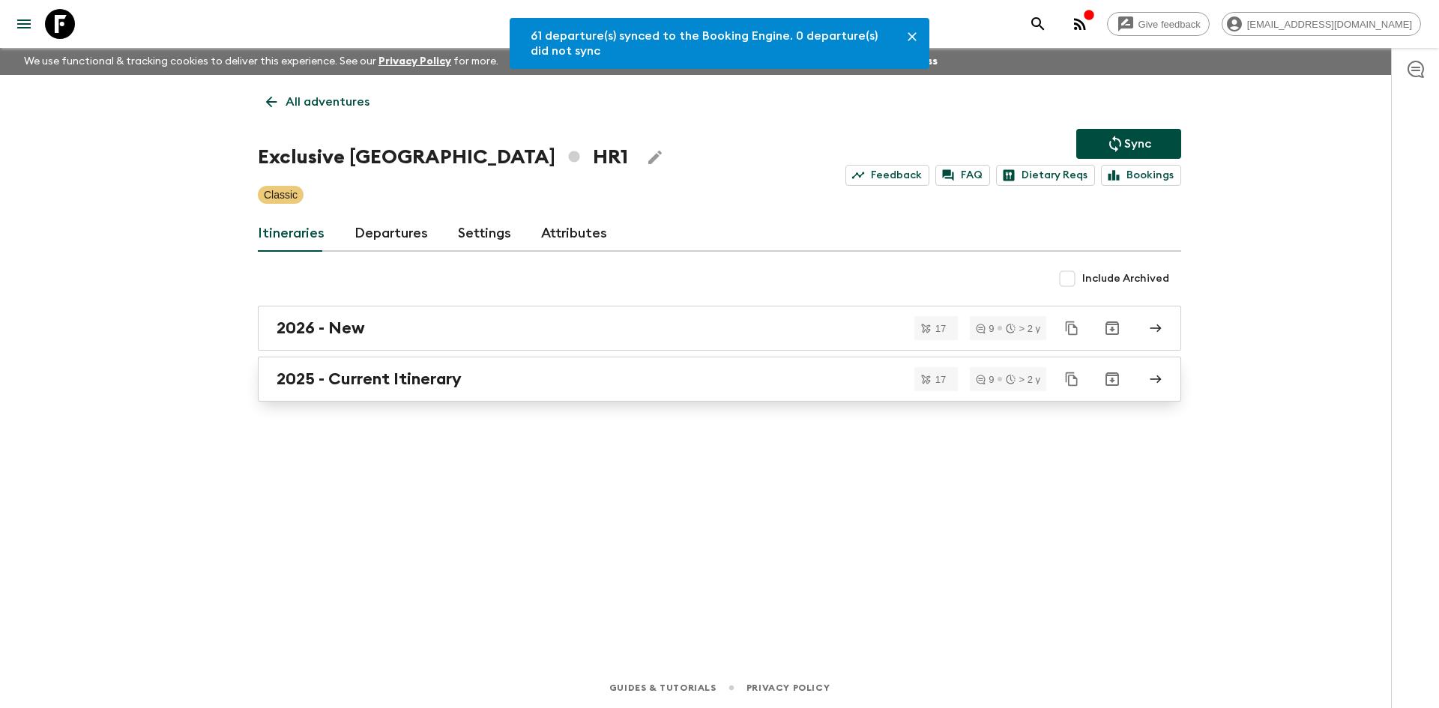
click at [346, 381] on h2 "2025 - Current Itinerary" at bounding box center [369, 378] width 185 height 19
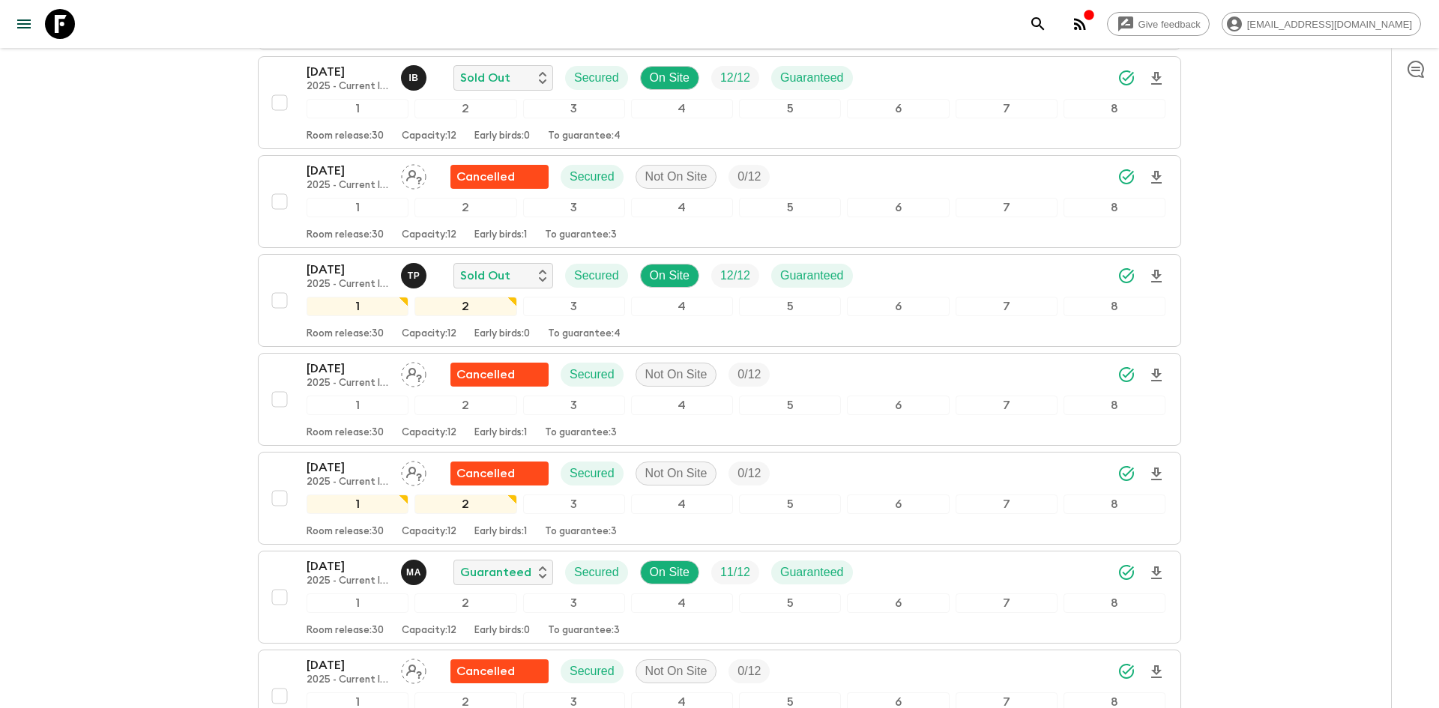
scroll to position [1160, 0]
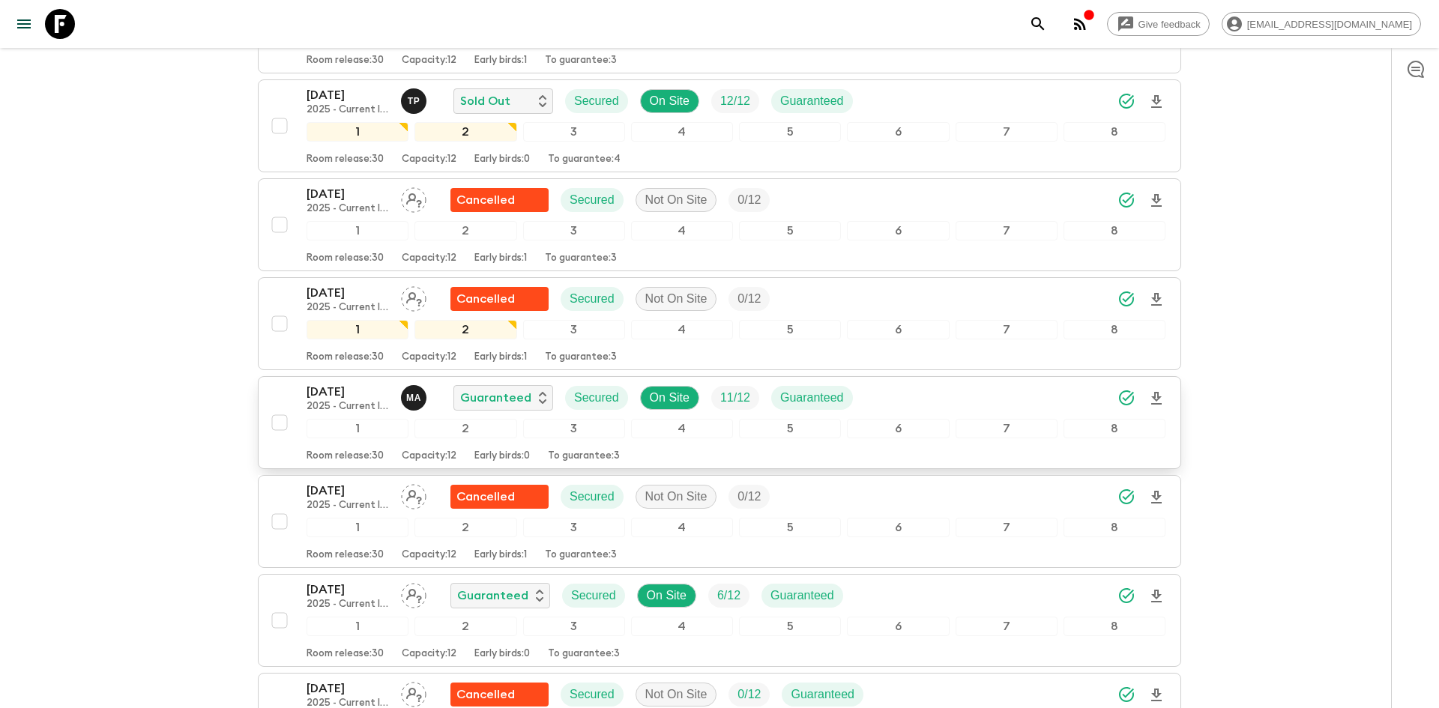
click at [1158, 390] on icon "Download Onboarding" at bounding box center [1156, 399] width 18 height 18
